Goal: Register for event/course

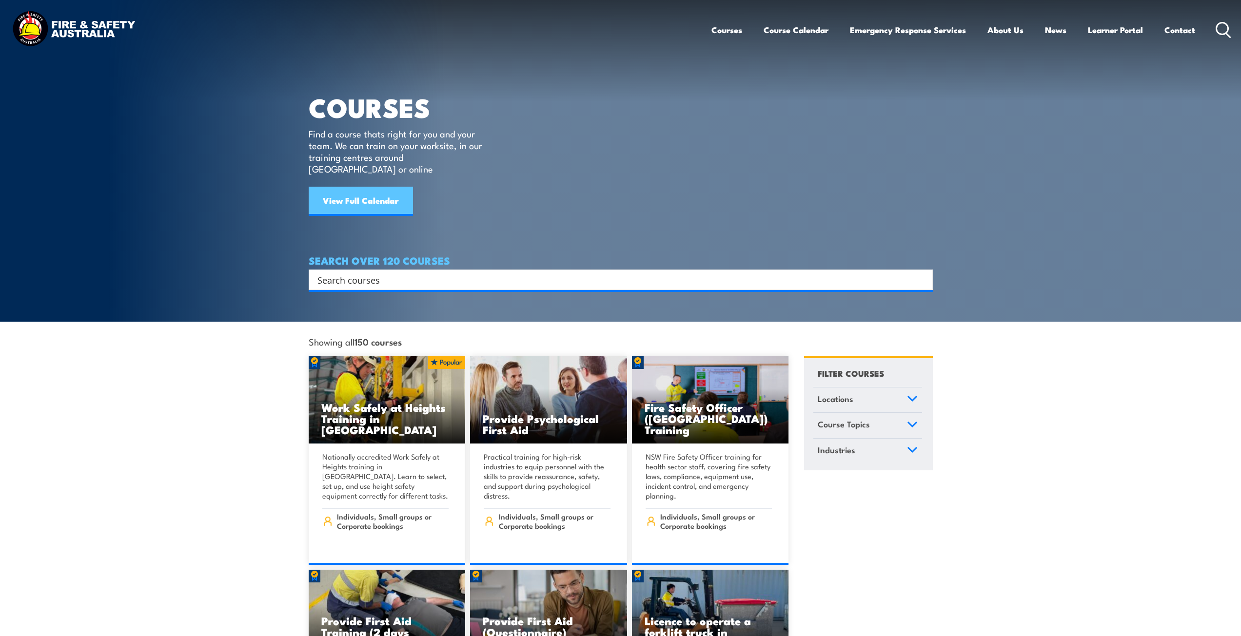
click at [345, 193] on link "View Full Calendar" at bounding box center [361, 201] width 104 height 29
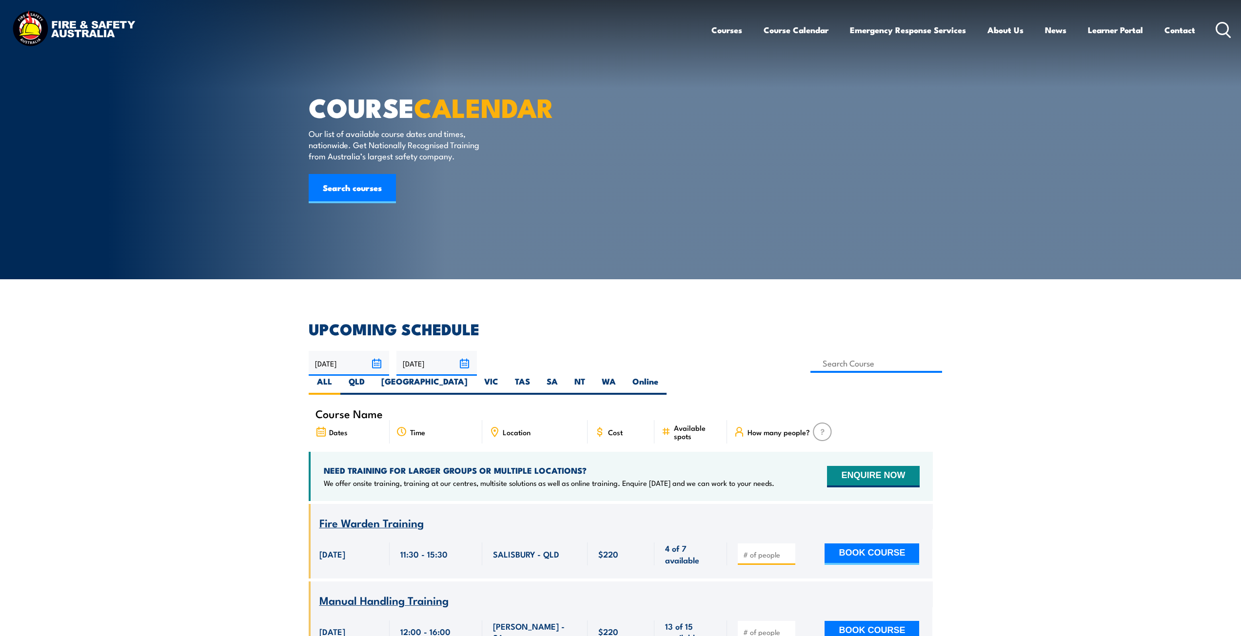
click at [538, 376] on label "TAS" at bounding box center [523, 385] width 32 height 19
click at [536, 376] on input "TAS" at bounding box center [533, 379] width 6 height 6
radio input "true"
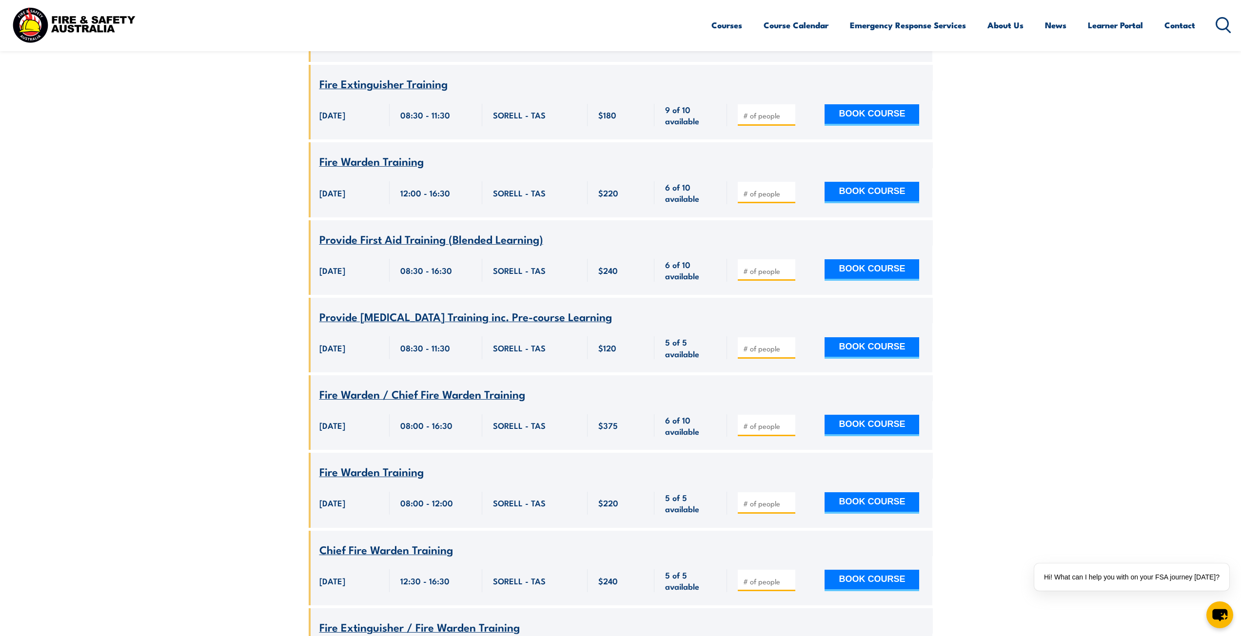
scroll to position [322, 0]
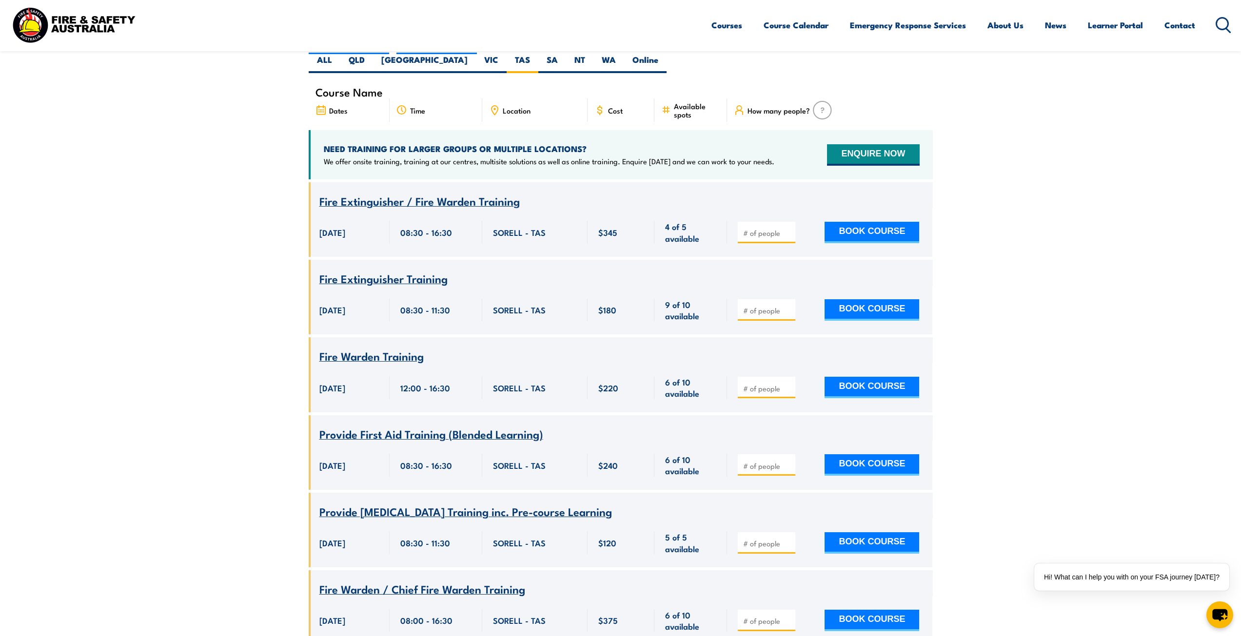
click at [373, 270] on span "Fire Extinguisher Training" at bounding box center [383, 278] width 128 height 17
click at [353, 270] on span "Fire Extinguisher Training" at bounding box center [383, 278] width 128 height 17
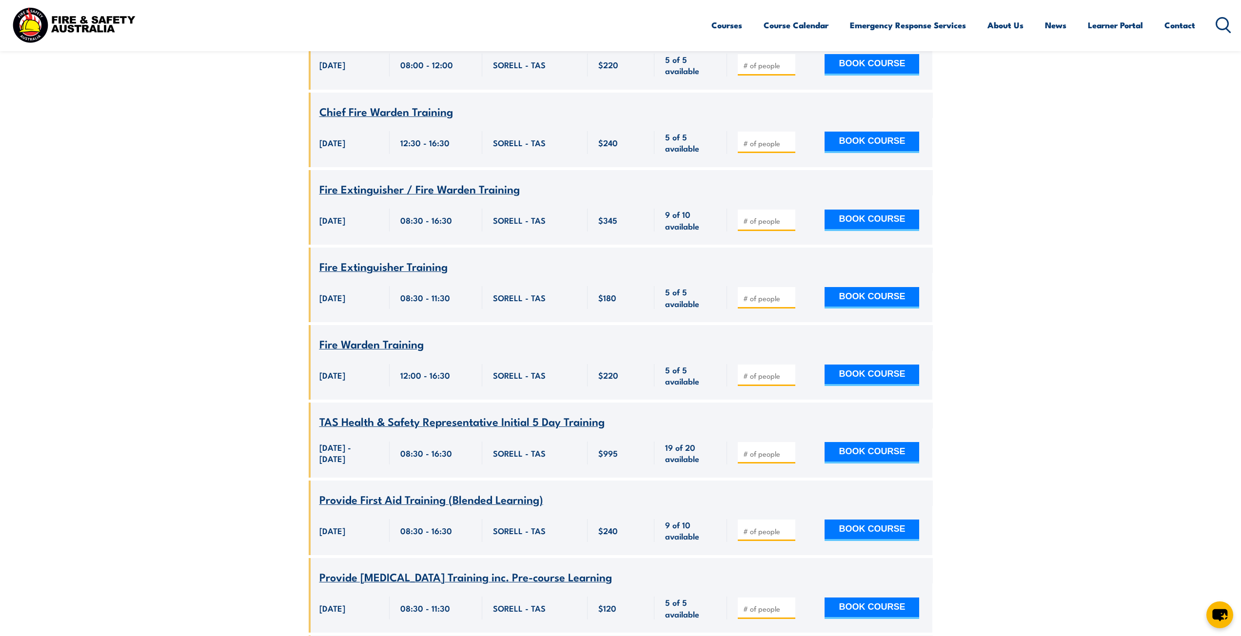
scroll to position [956, 0]
click at [363, 412] on span "TAS Health & Safety Representative Initial 5 Day Training" at bounding box center [461, 420] width 285 height 17
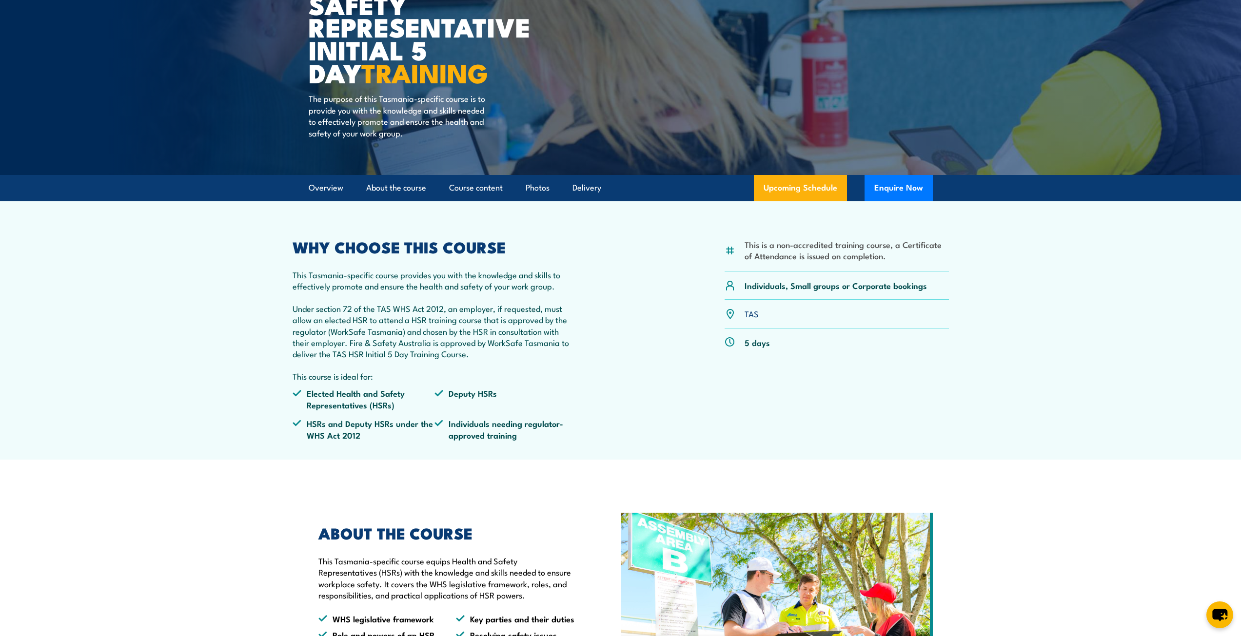
scroll to position [146, 0]
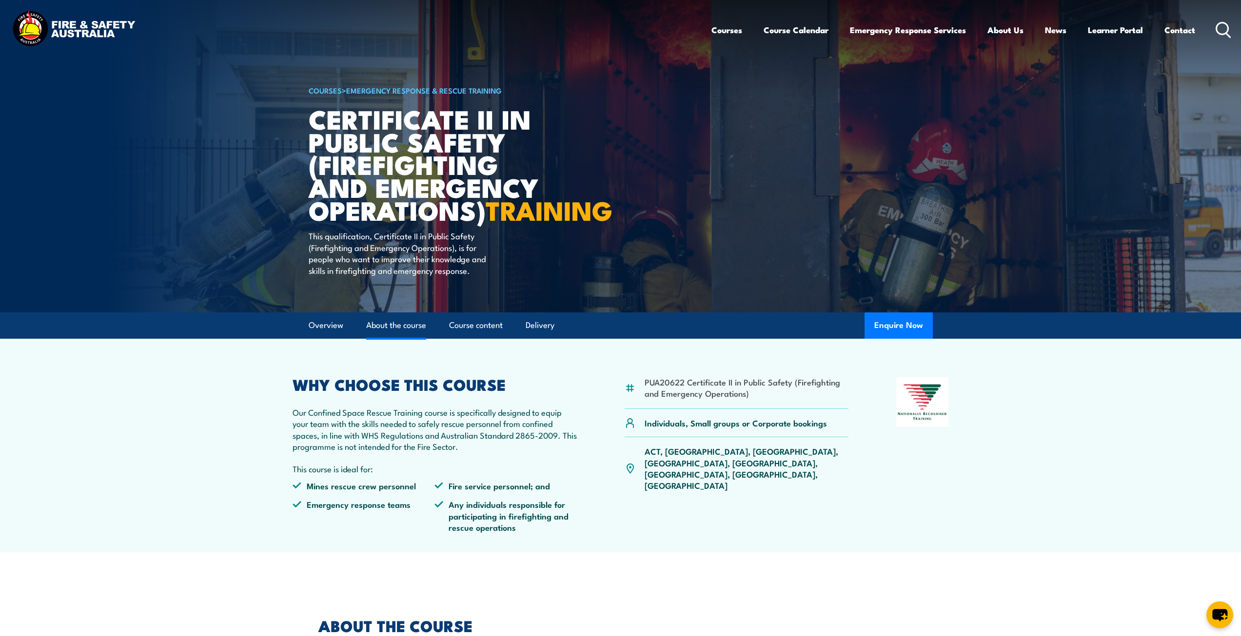
click at [416, 338] on link "About the course" at bounding box center [396, 326] width 60 height 26
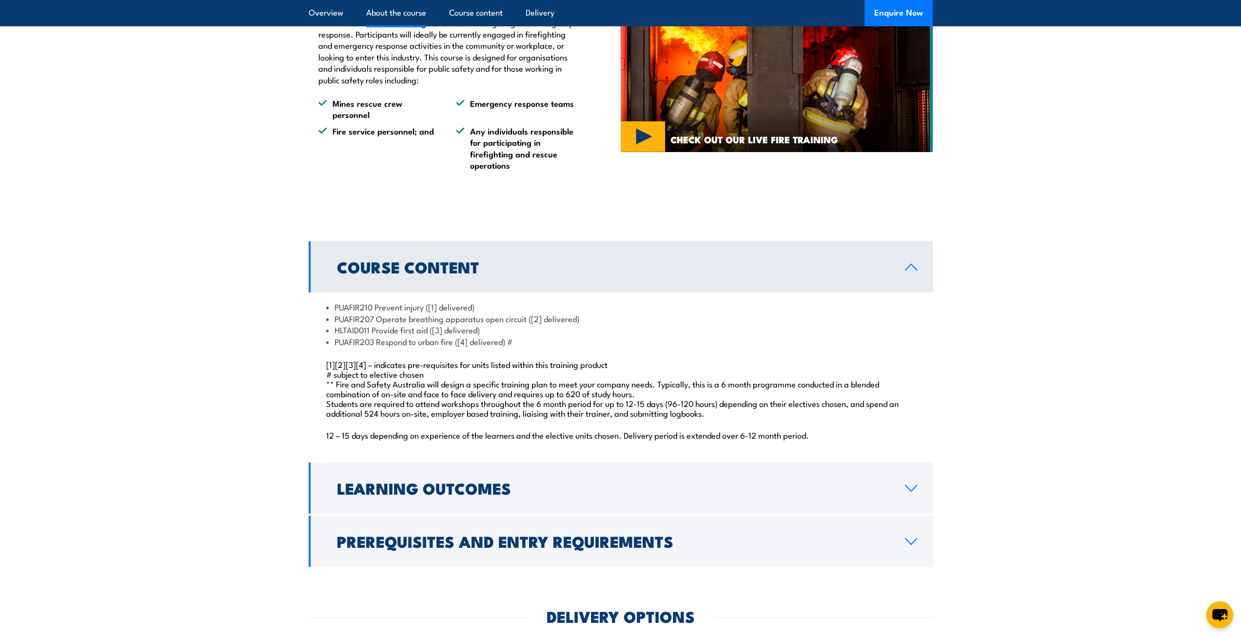
scroll to position [575, 0]
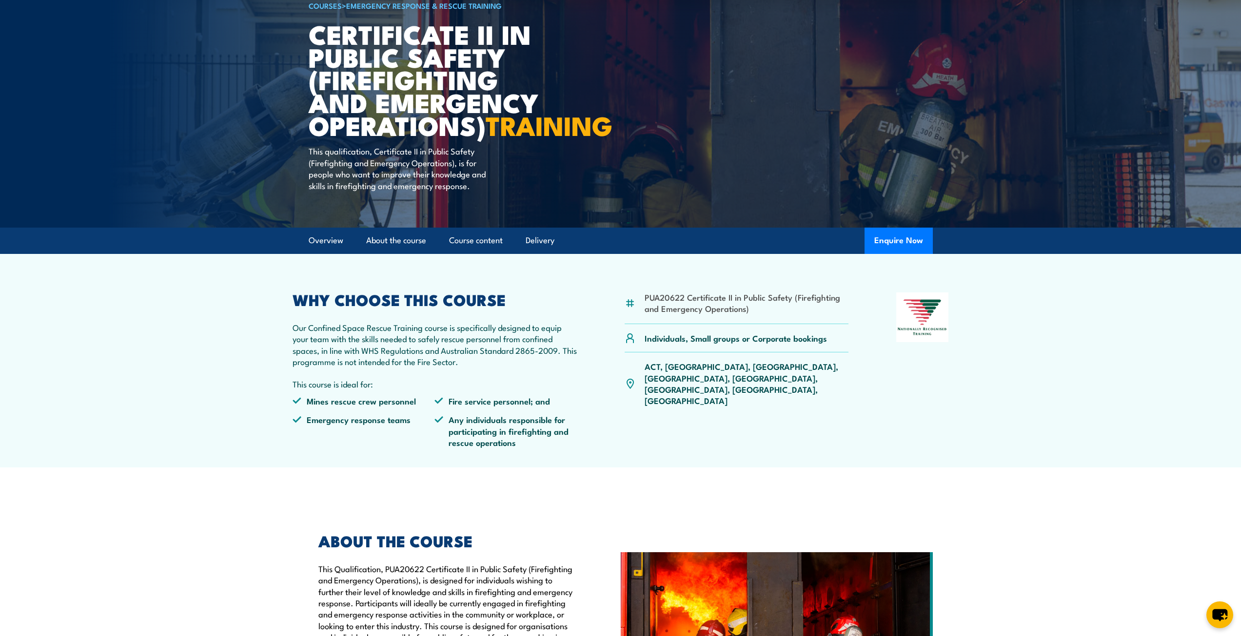
scroll to position [61, 0]
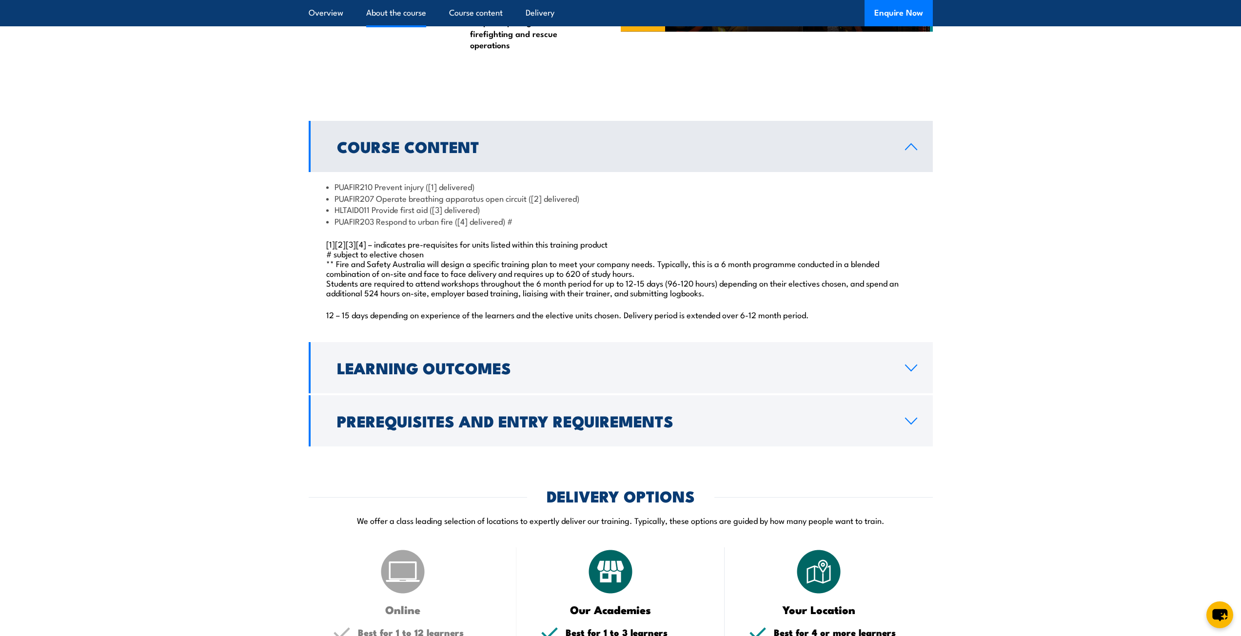
scroll to position [829, 0]
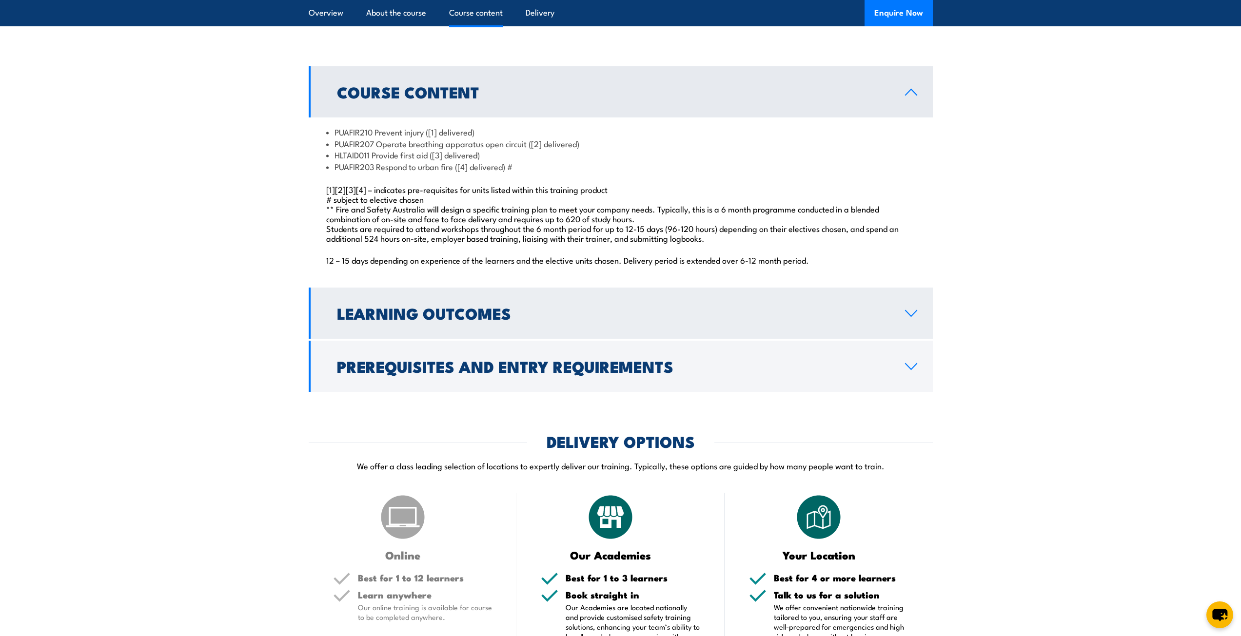
click at [904, 317] on icon at bounding box center [910, 314] width 13 height 8
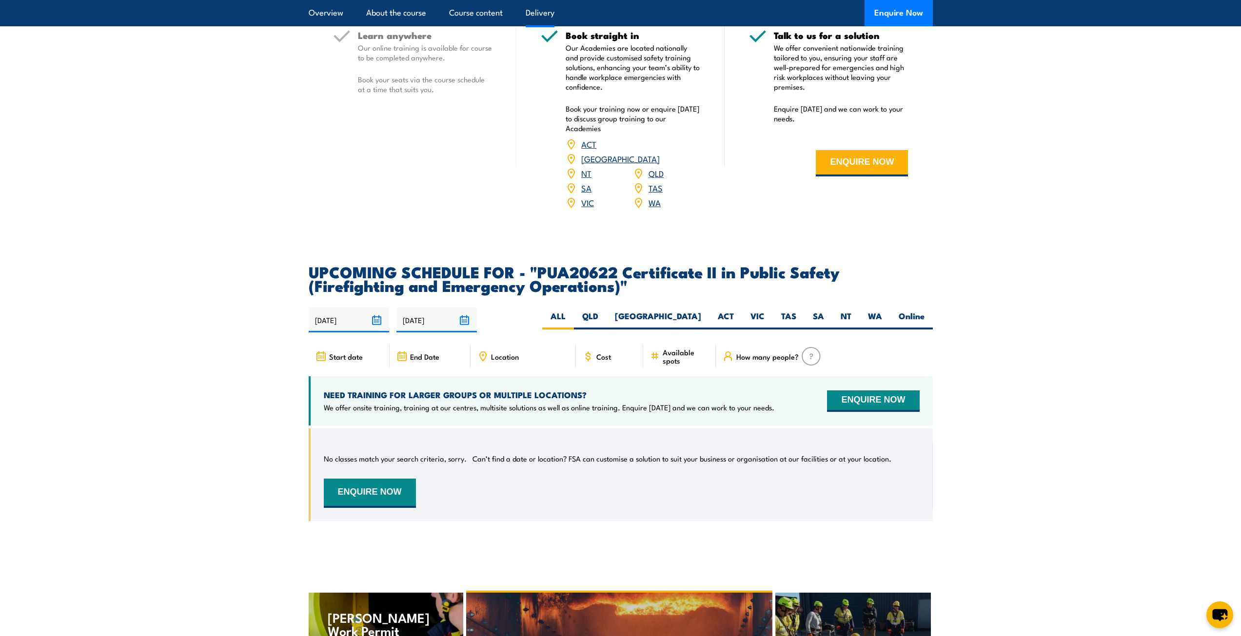
scroll to position [1365, 0]
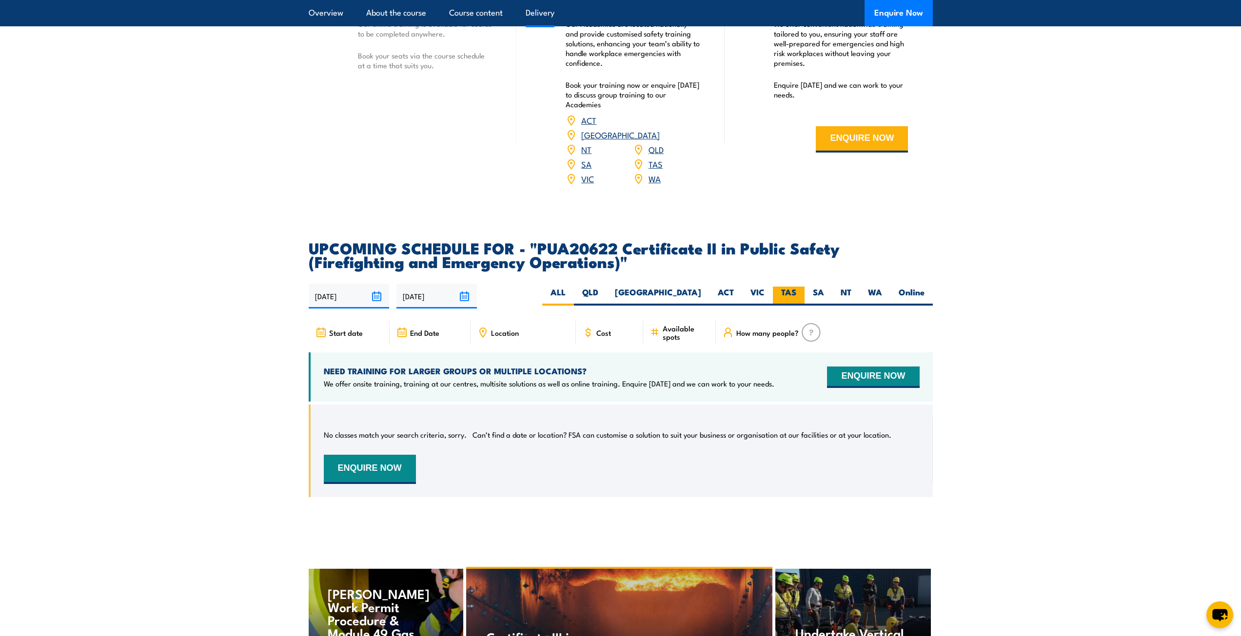
click at [787, 298] on label "TAS" at bounding box center [789, 296] width 32 height 19
click at [796, 293] on input "TAS" at bounding box center [799, 290] width 6 height 6
radio input "true"
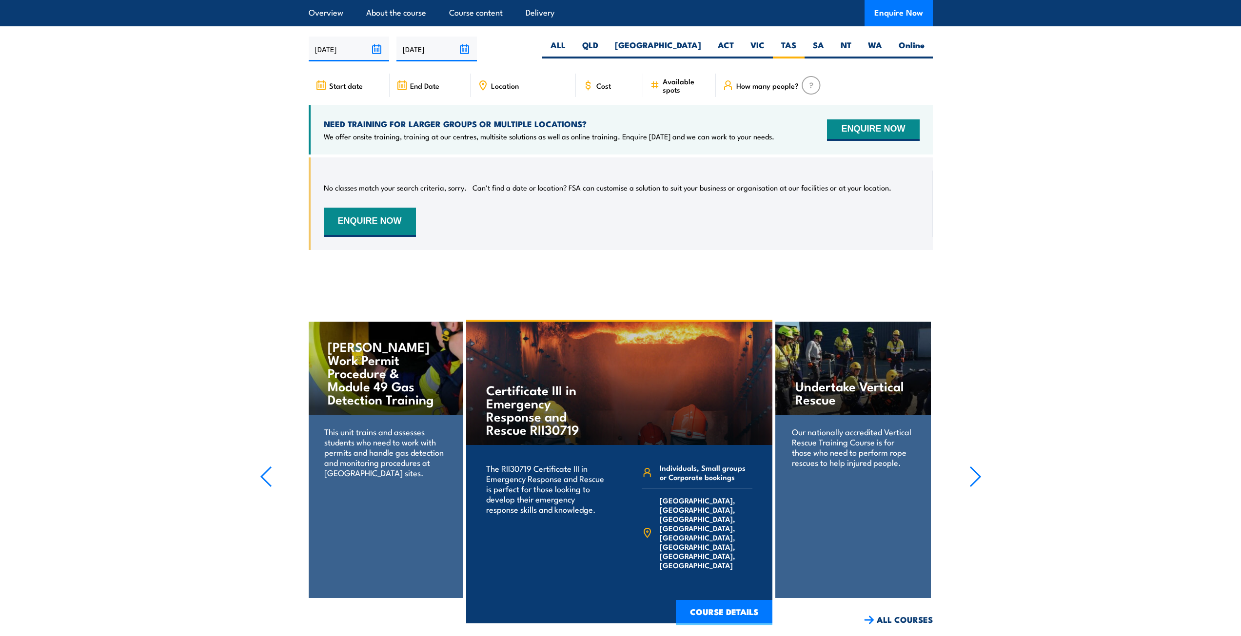
scroll to position [1662, 0]
